Goal: Transaction & Acquisition: Purchase product/service

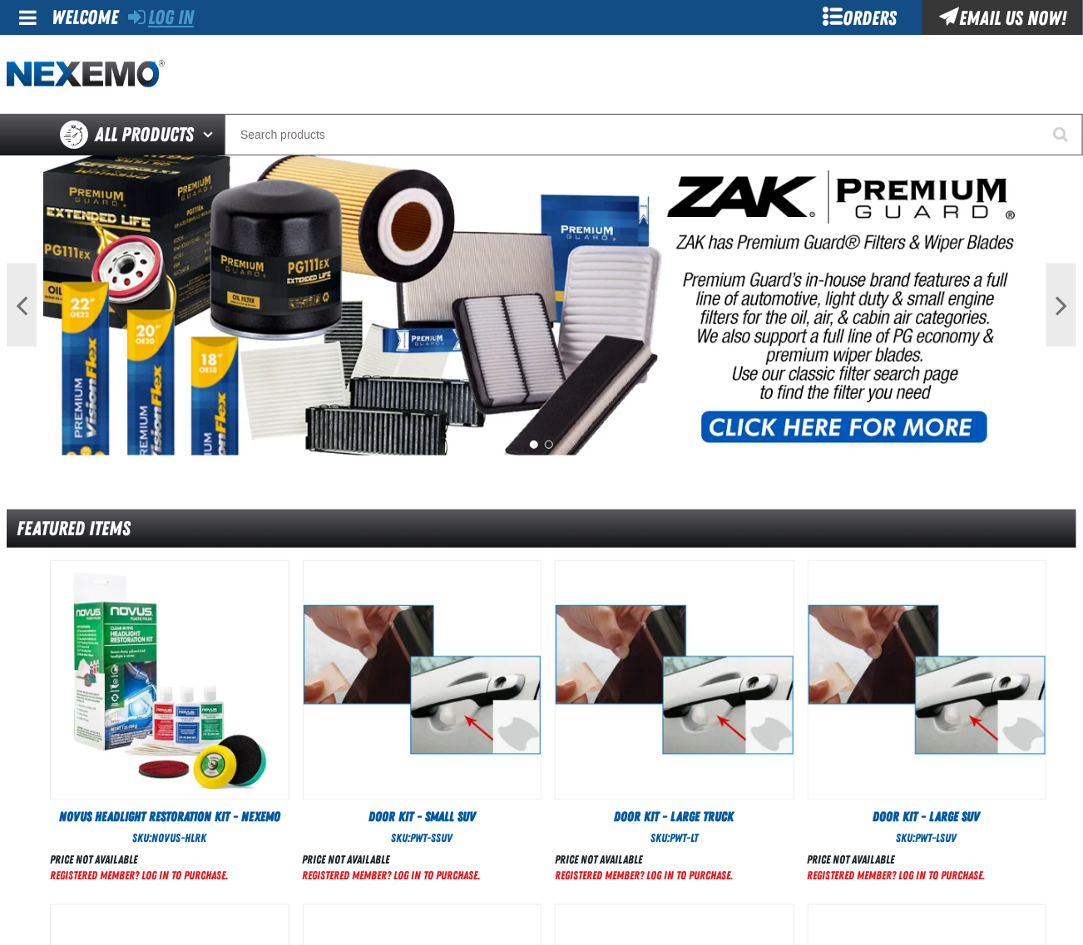
click at [171, 13] on link "Log In" at bounding box center [161, 17] width 66 height 23
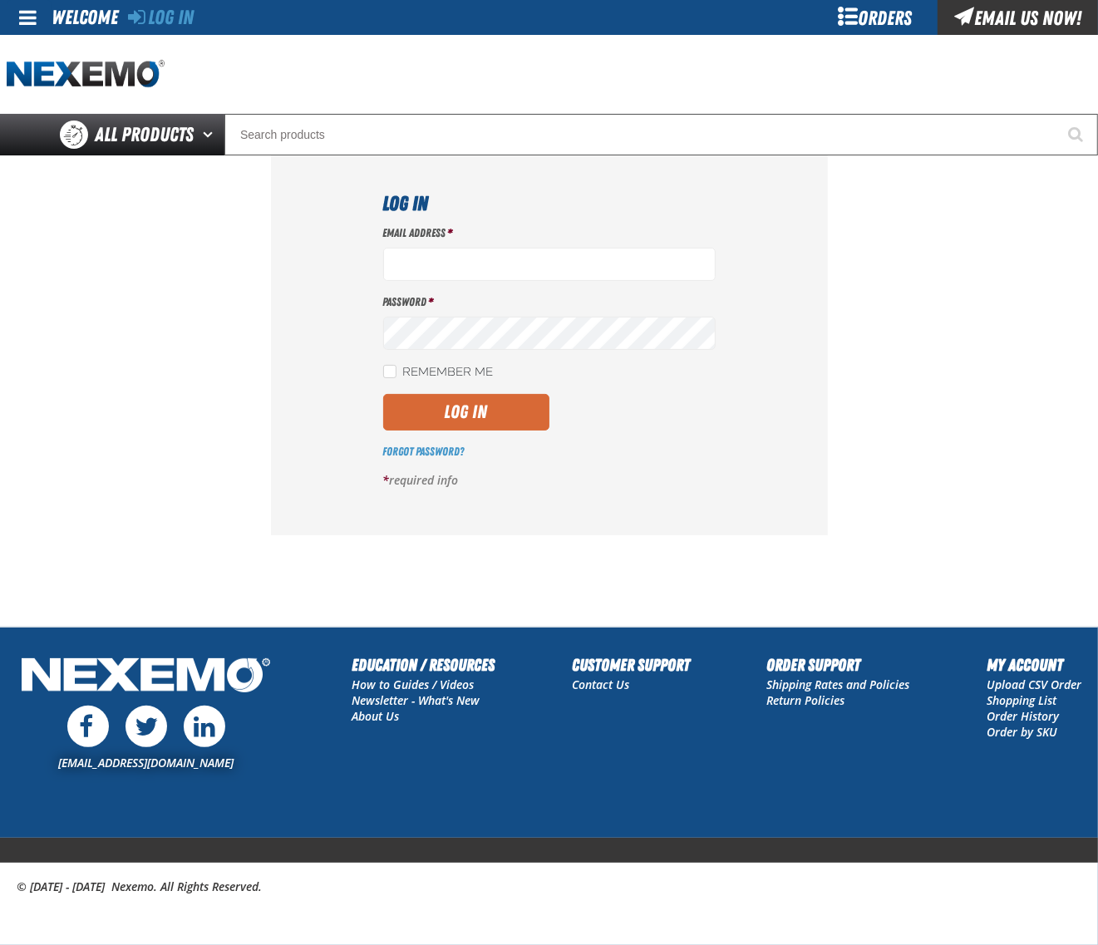
type input "dloerzel@vtaig.com"
click at [489, 407] on button "Log In" at bounding box center [466, 412] width 166 height 37
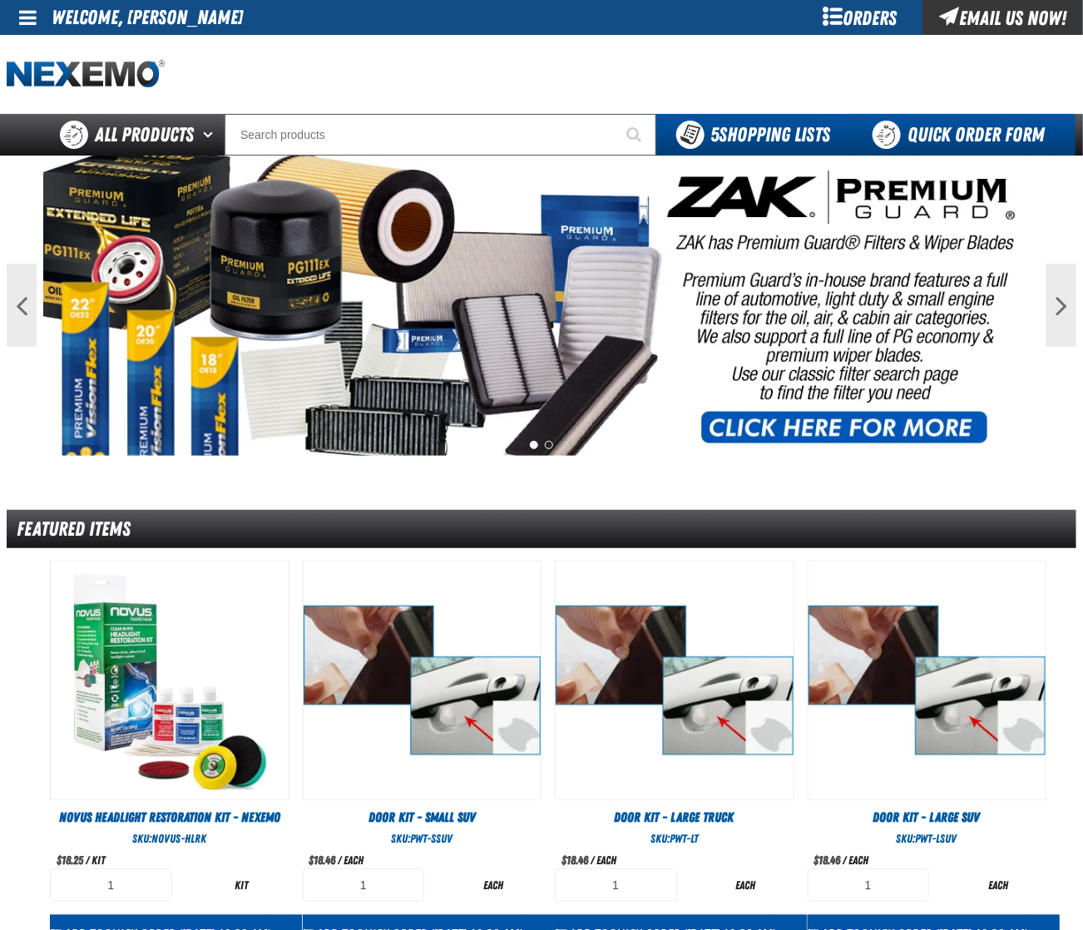
click at [965, 127] on link "Quick Order Form" at bounding box center [962, 135] width 225 height 42
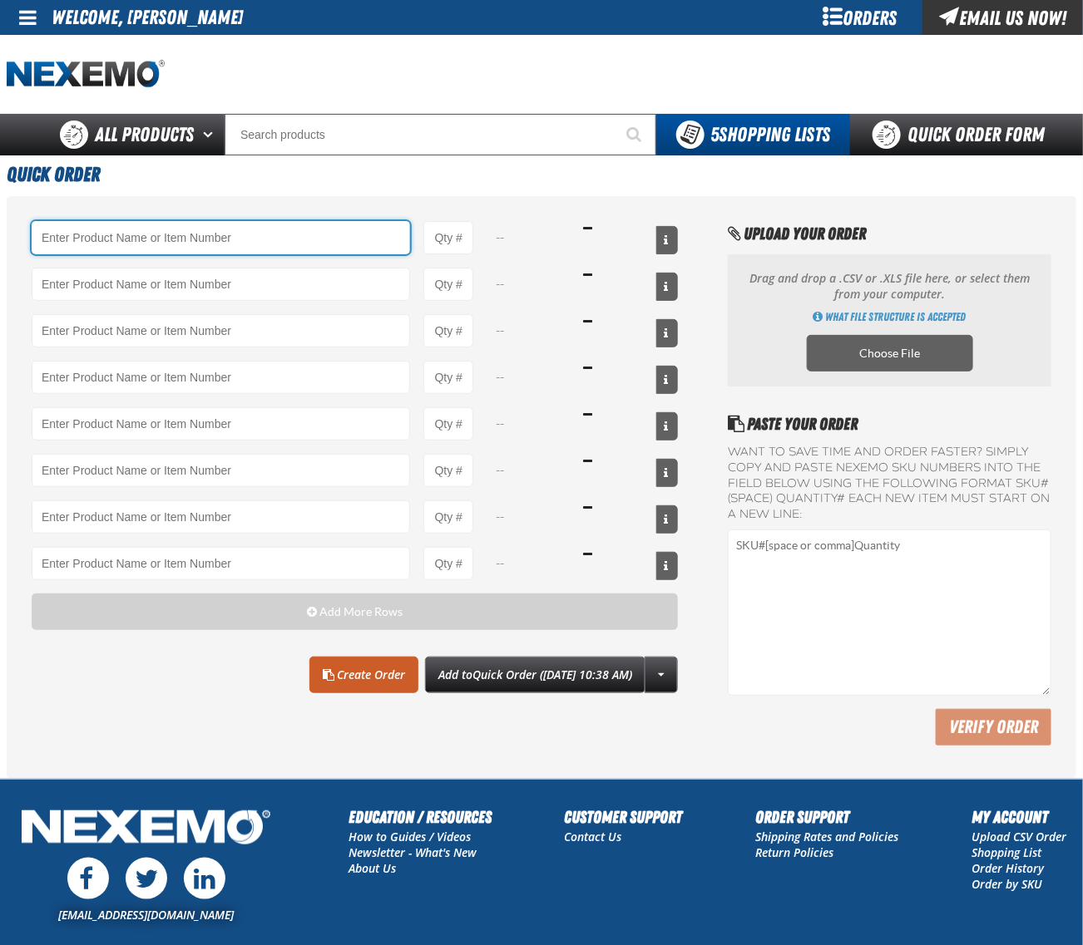
click at [252, 250] on input "Product" at bounding box center [221, 237] width 378 height 33
paste input "AC150"
type input "AC150 - Evaporator Core Cleaner - ZAK Products"
type input "1"
select select "can"
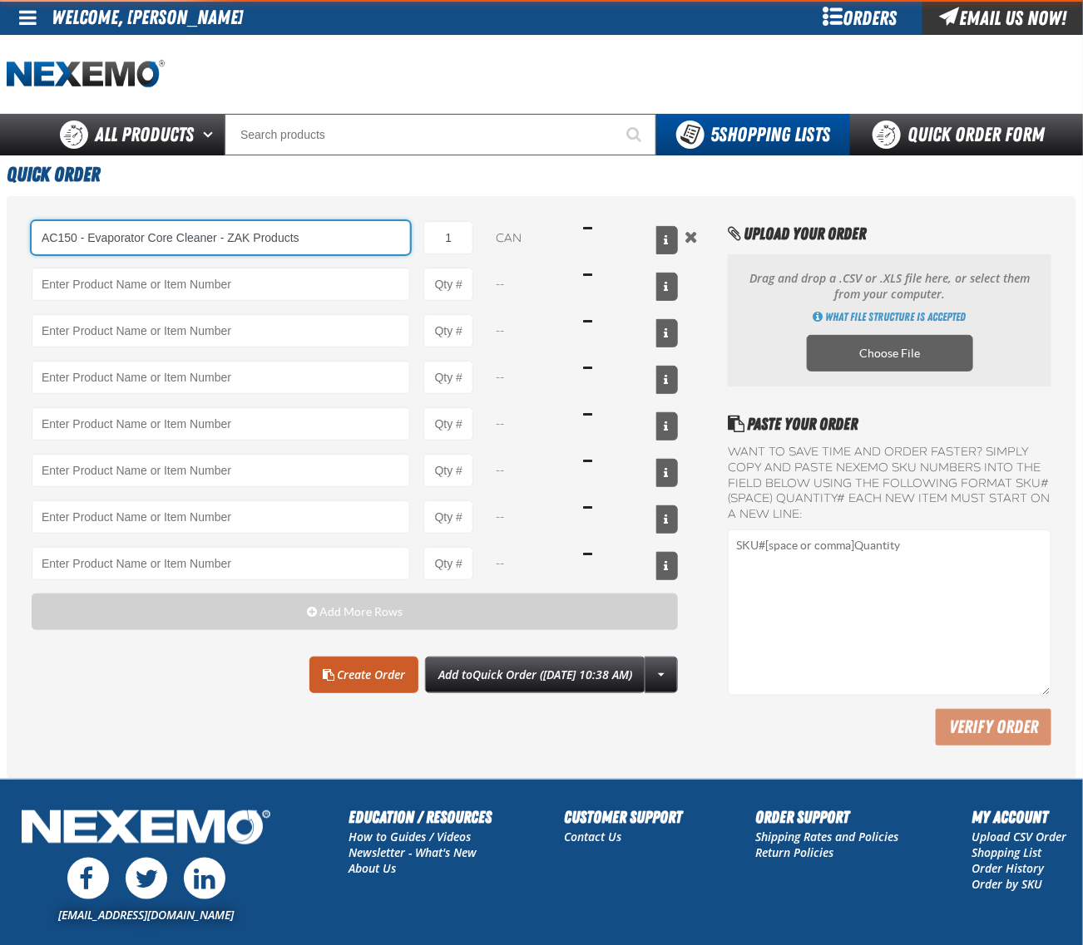
type input "AC150 - Evaporator Core Cleaner - ZAK Products"
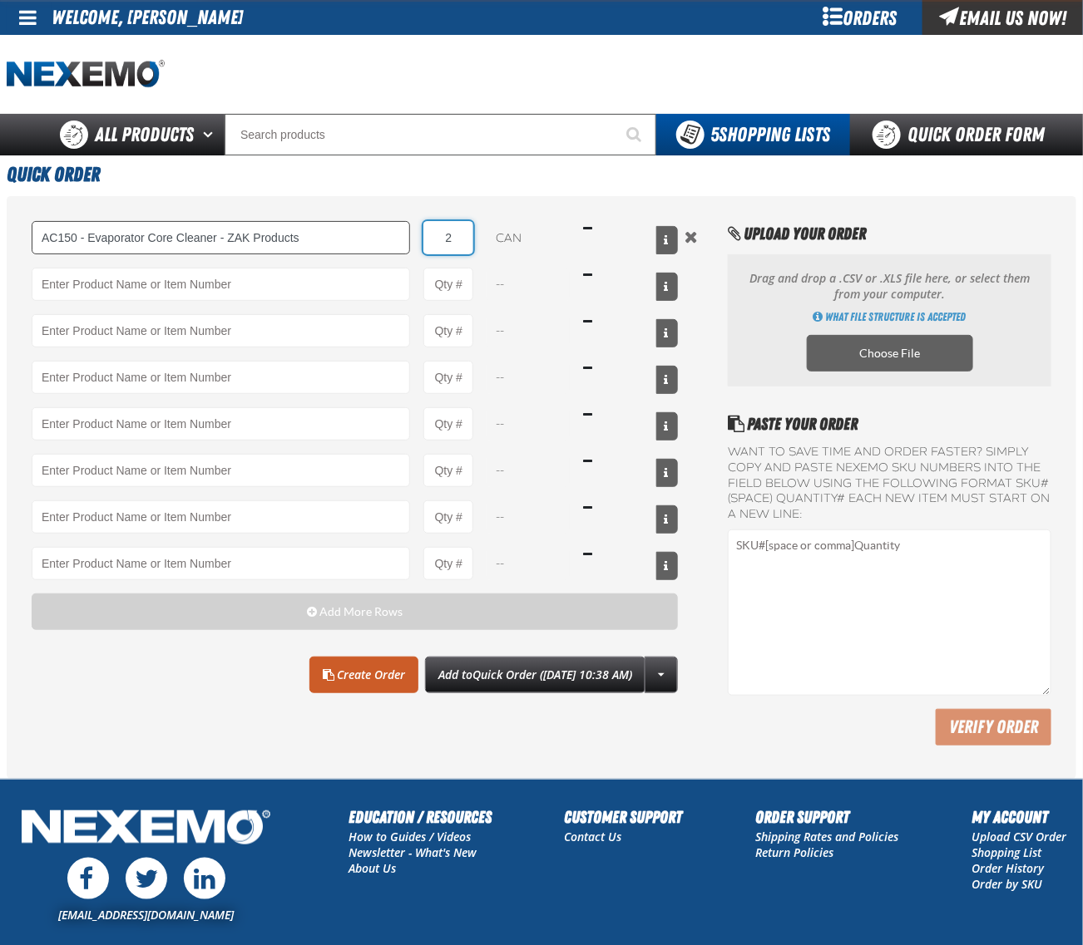
type input "24"
type input "AC150 - Evaporator Core Cleaner - ZAK Products"
type input "24"
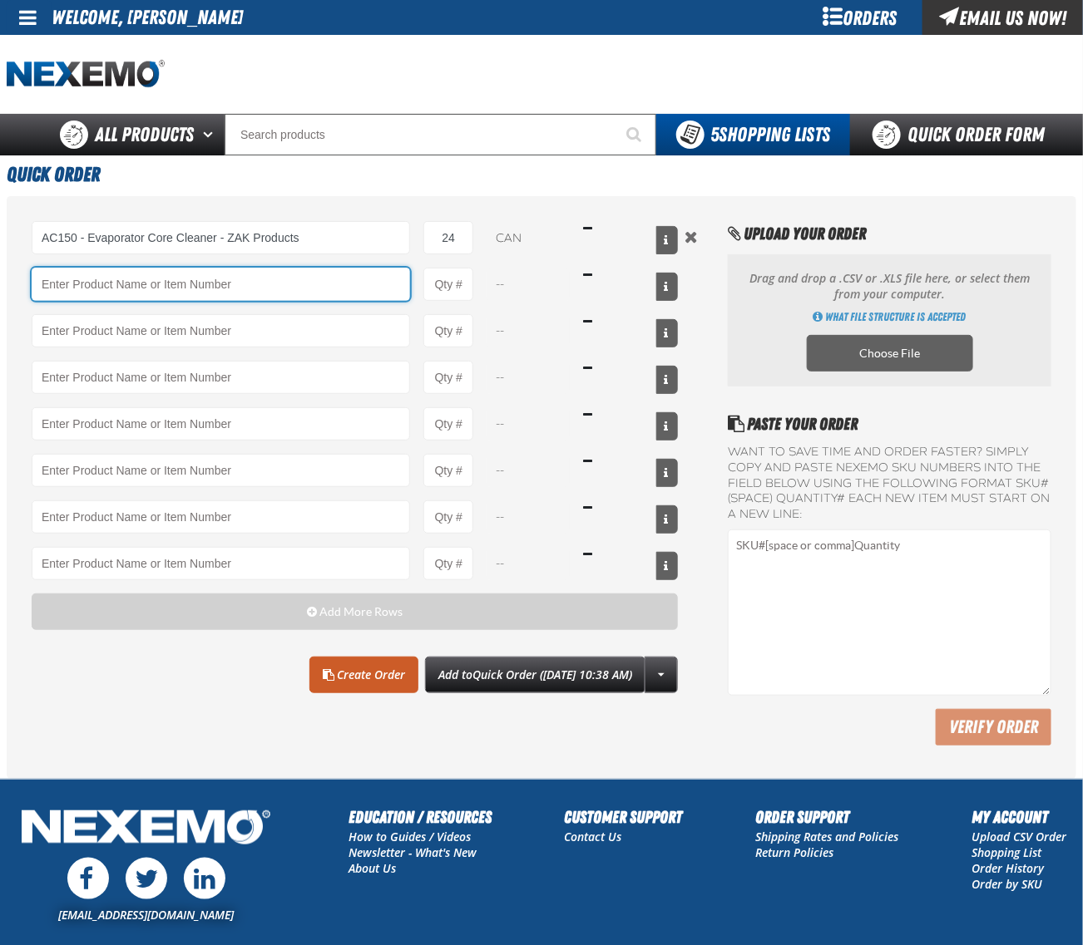
paste input "CVT500"
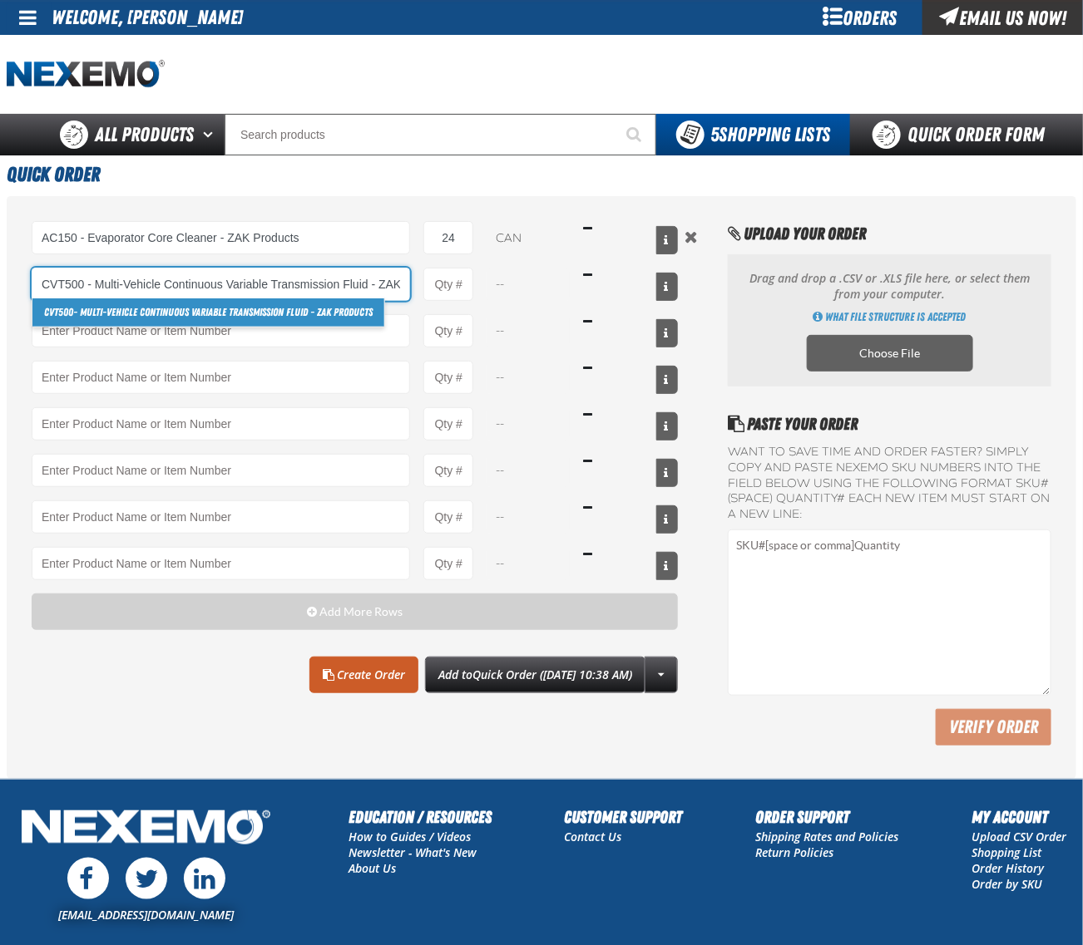
type input "CVT500 - Multi-Vehicle Continuous Variable Transmission Fluid - ZAK Products"
type input "1"
select select "bottle"
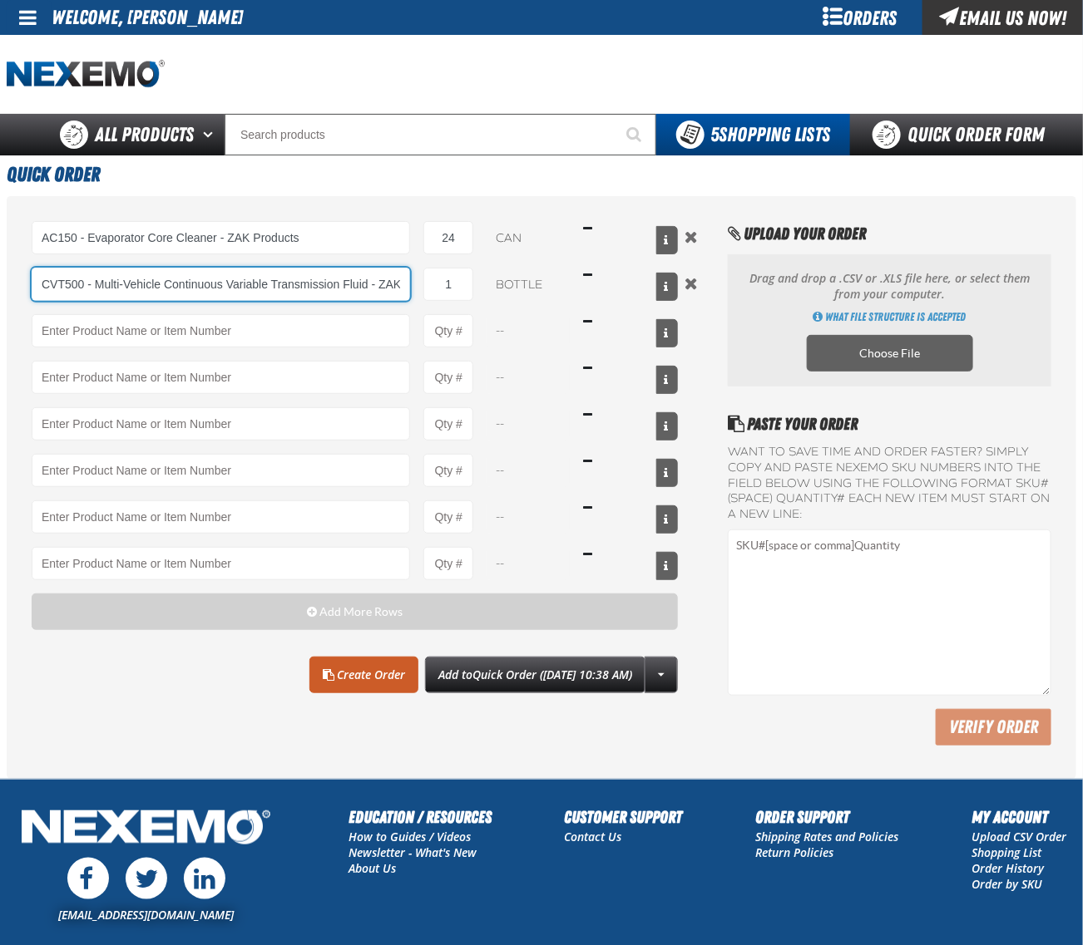
type input "CVT500 - Multi-Vehicle Continuous Variable Transmission Fluid - ZAK Products"
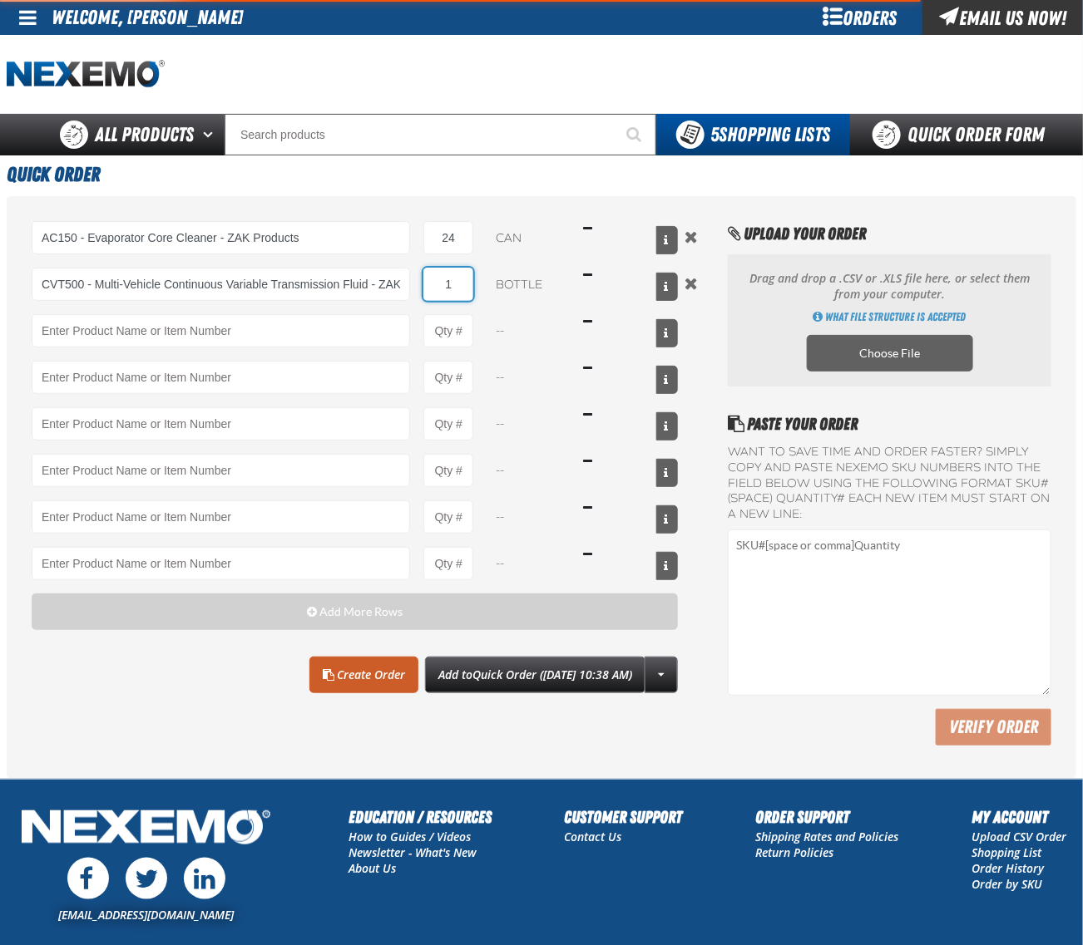
type input "10"
type input "CVT500 - Multi-Vehicle Continuous Variable Transmission Fluid - ZAK Products"
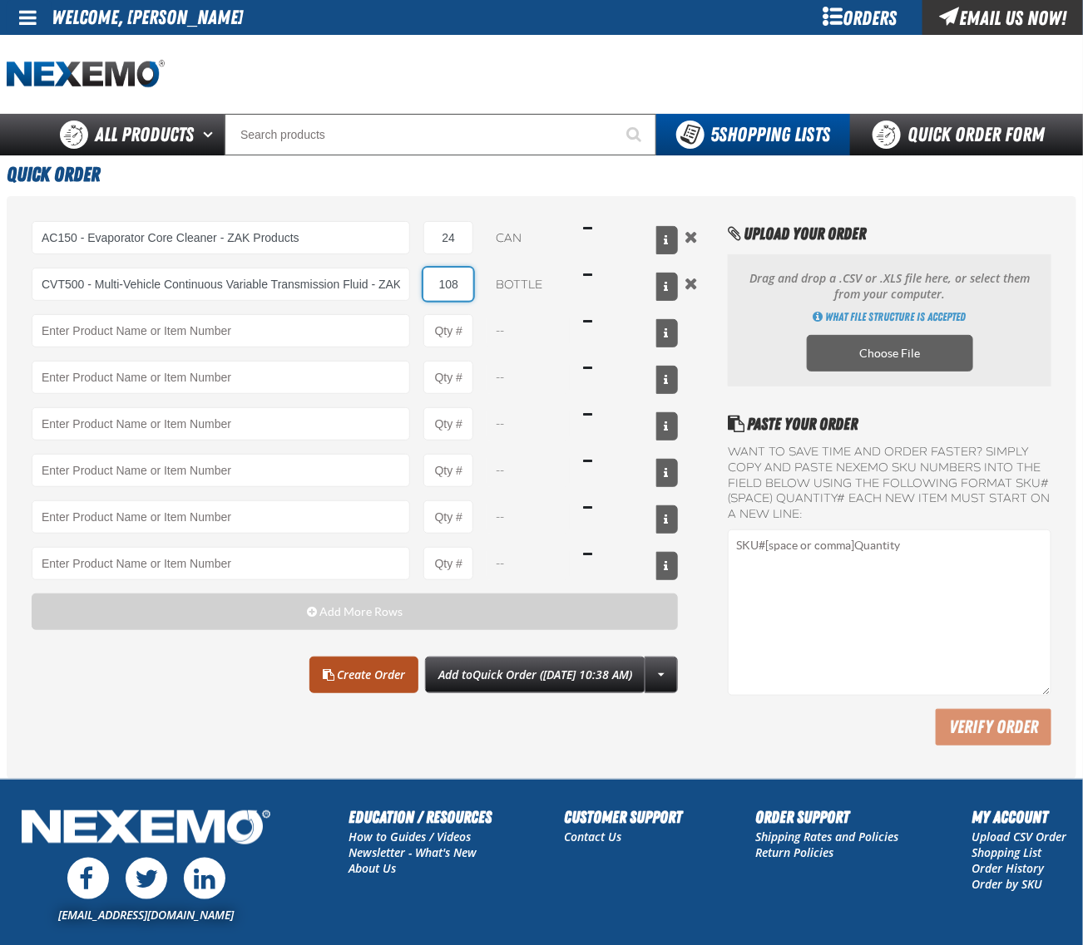
type input "108"
click at [333, 682] on link "Create Order" at bounding box center [363, 675] width 109 height 37
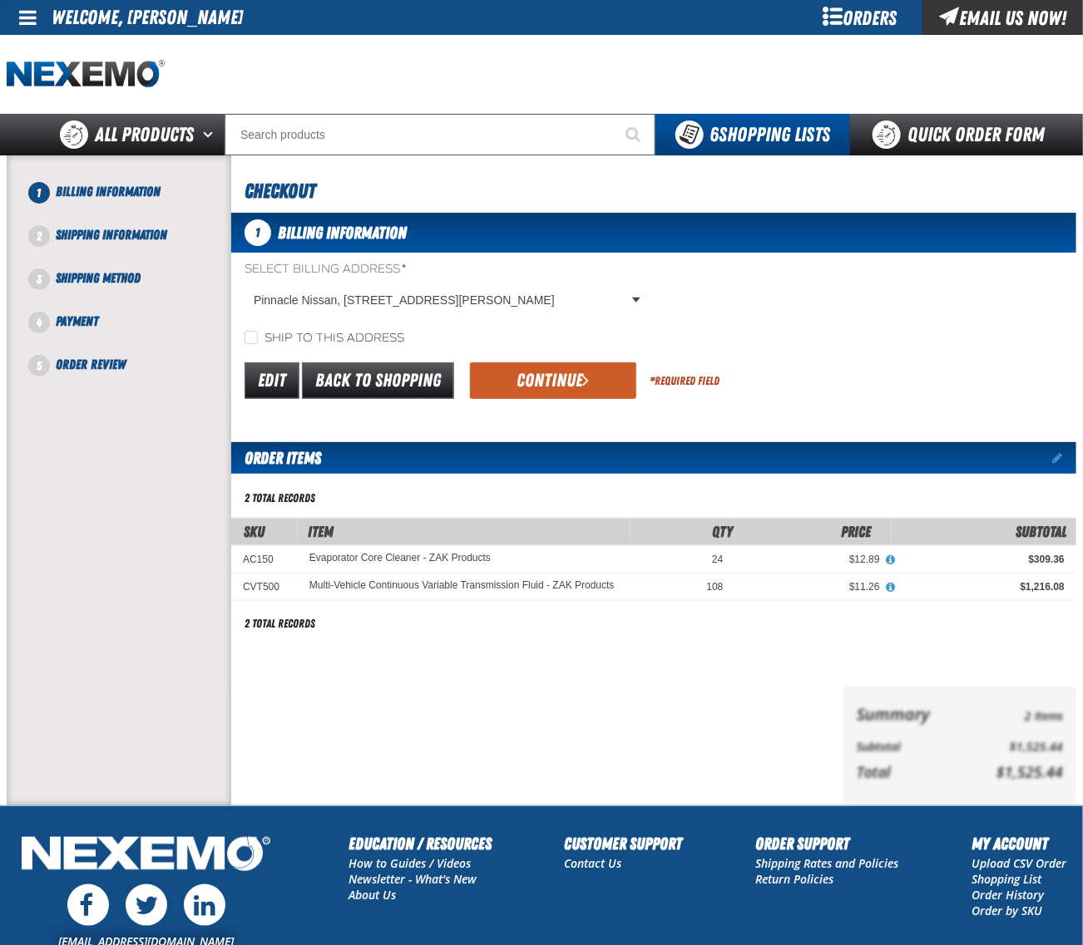
click at [303, 334] on label "Ship to this address" at bounding box center [324, 339] width 160 height 16
click at [258, 334] on input "Ship to this address" at bounding box center [250, 337] width 13 height 13
checkbox input "true"
click at [524, 378] on button "Continue" at bounding box center [553, 381] width 166 height 37
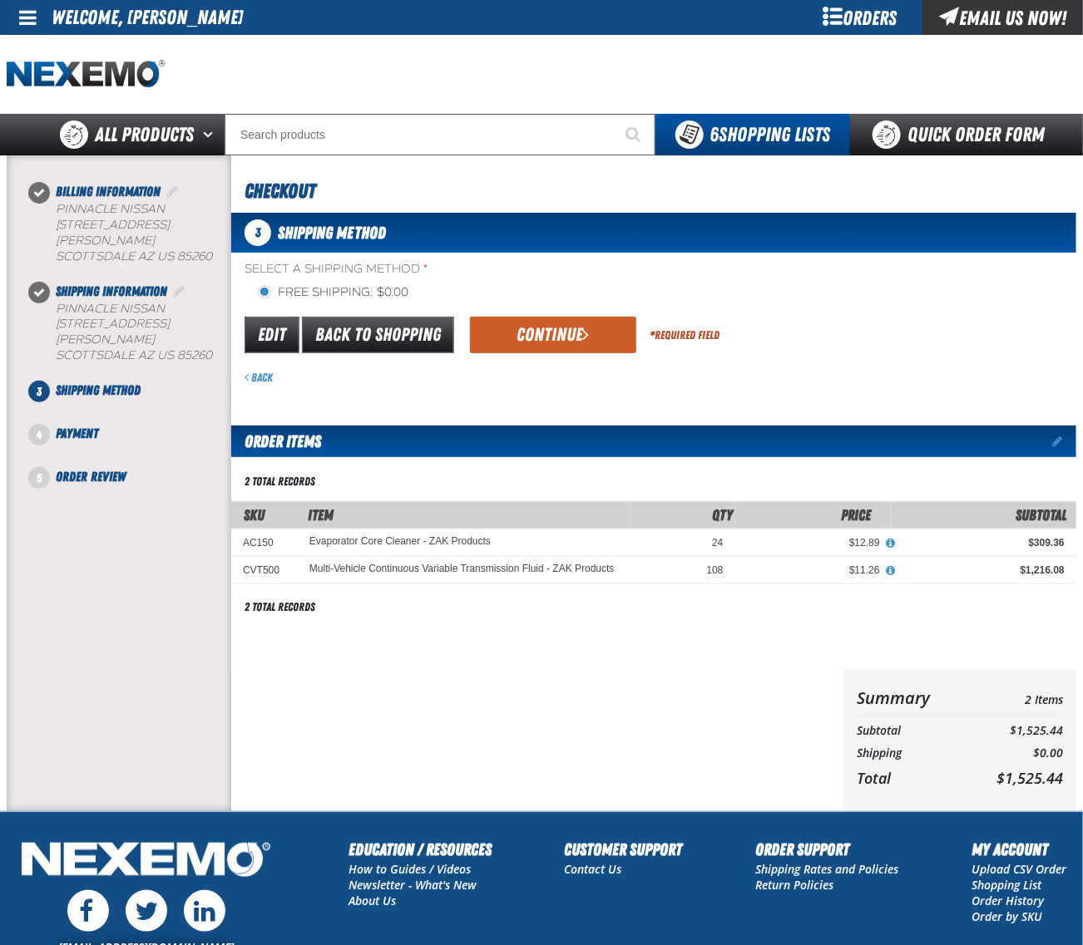
click at [564, 302] on div "Select a Shipping Method * Free Shipping: $0.00 flat_rate_2 primary Edit Back t…" at bounding box center [653, 323] width 845 height 125
click at [564, 314] on div "Edit Back to Shopping Continue * Required Field" at bounding box center [653, 335] width 845 height 42
click at [564, 328] on button "Continue" at bounding box center [553, 335] width 166 height 37
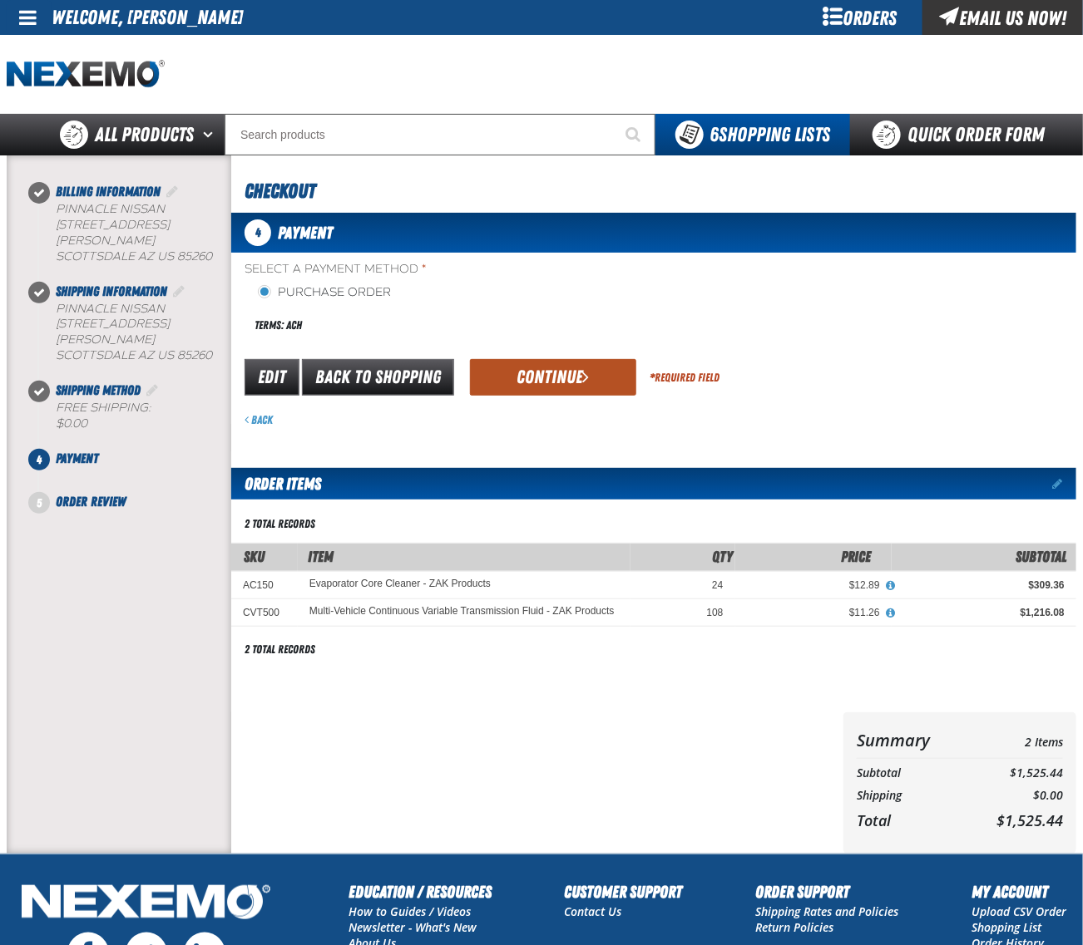
click at [560, 368] on button "Continue" at bounding box center [553, 377] width 166 height 37
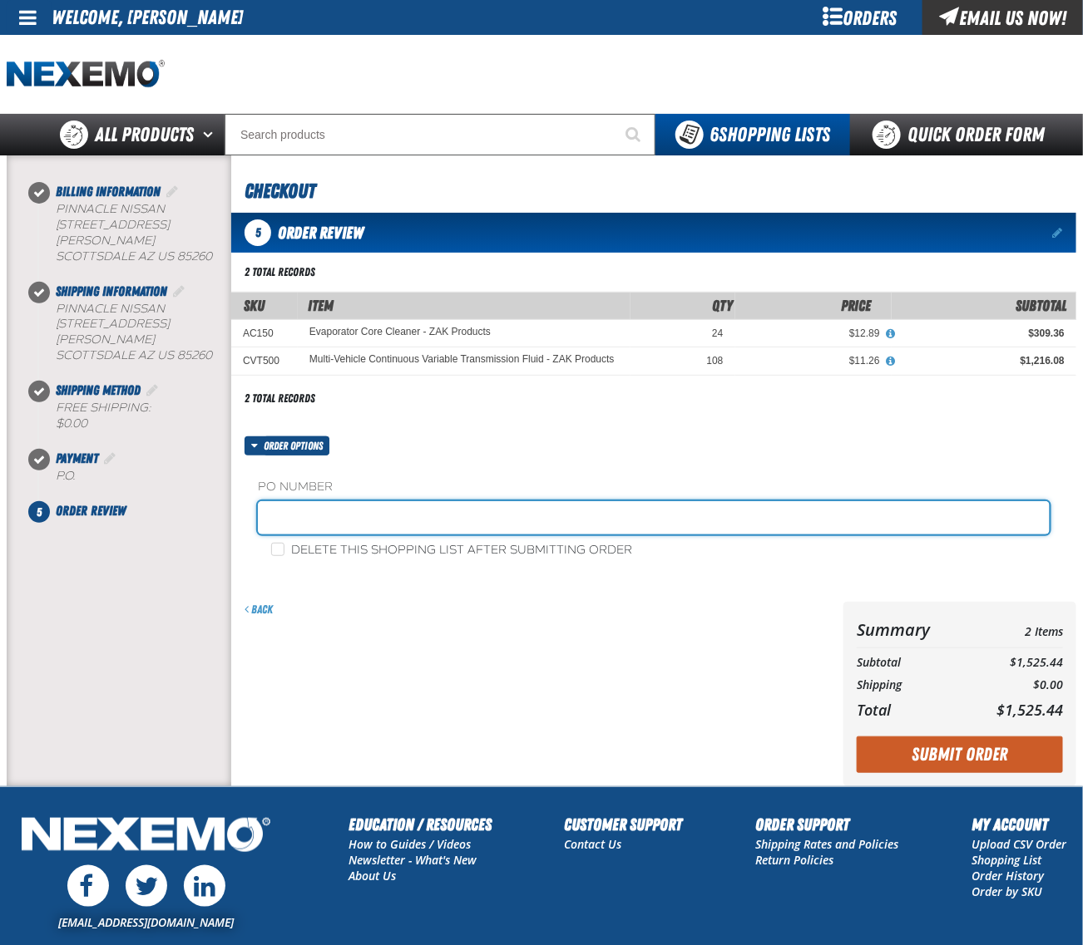
click at [364, 521] on input "text" at bounding box center [654, 517] width 792 height 33
type input "0922CHEM"
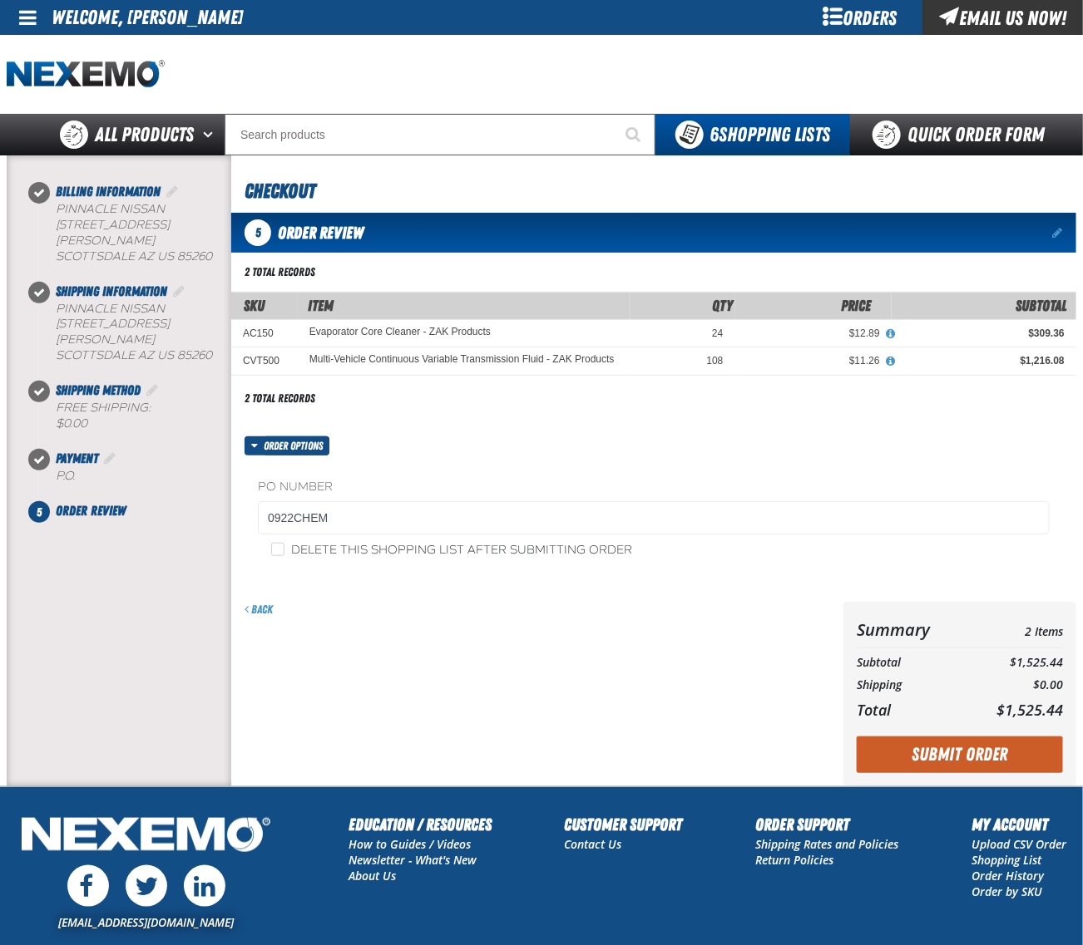
click at [285, 547] on label "Delete this shopping list after submitting order" at bounding box center [451, 551] width 361 height 16
click at [284, 547] on input "Delete this shopping list after submitting order" at bounding box center [277, 549] width 13 height 13
checkbox input "true"
click at [979, 757] on button "Submit Order" at bounding box center [959, 755] width 206 height 37
